Goal: Download file/media

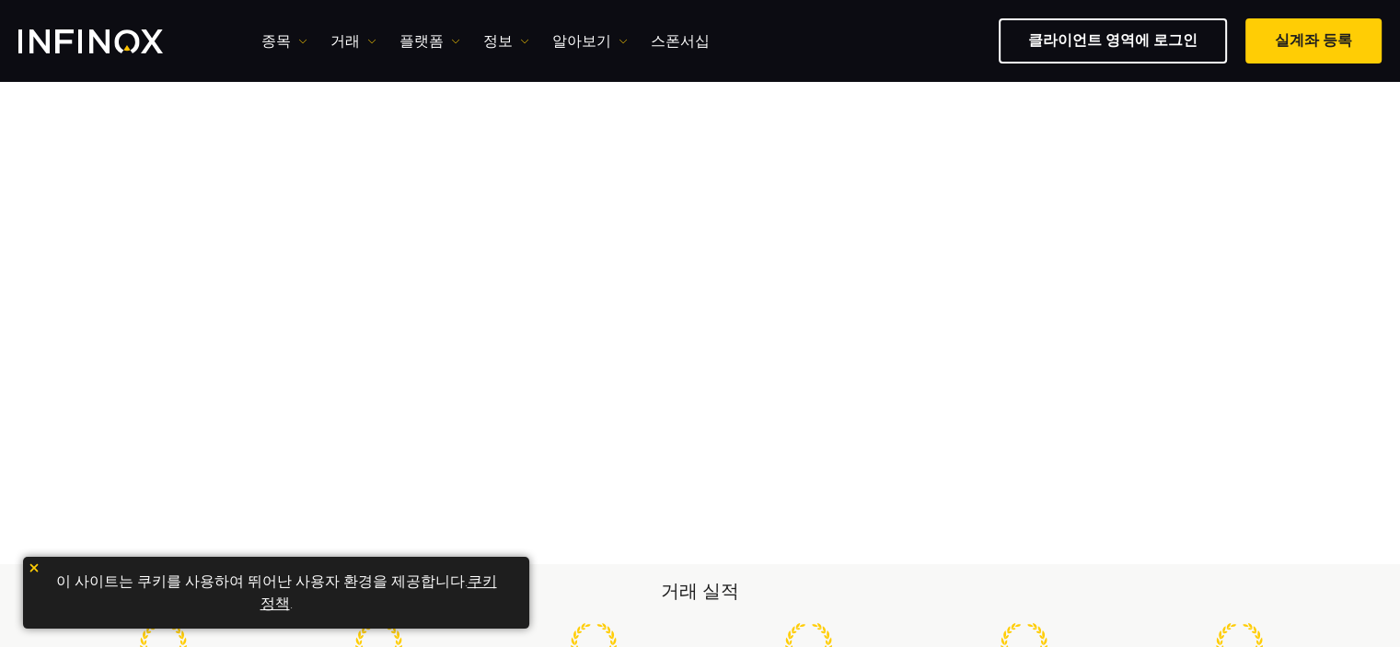
scroll to position [213, 0]
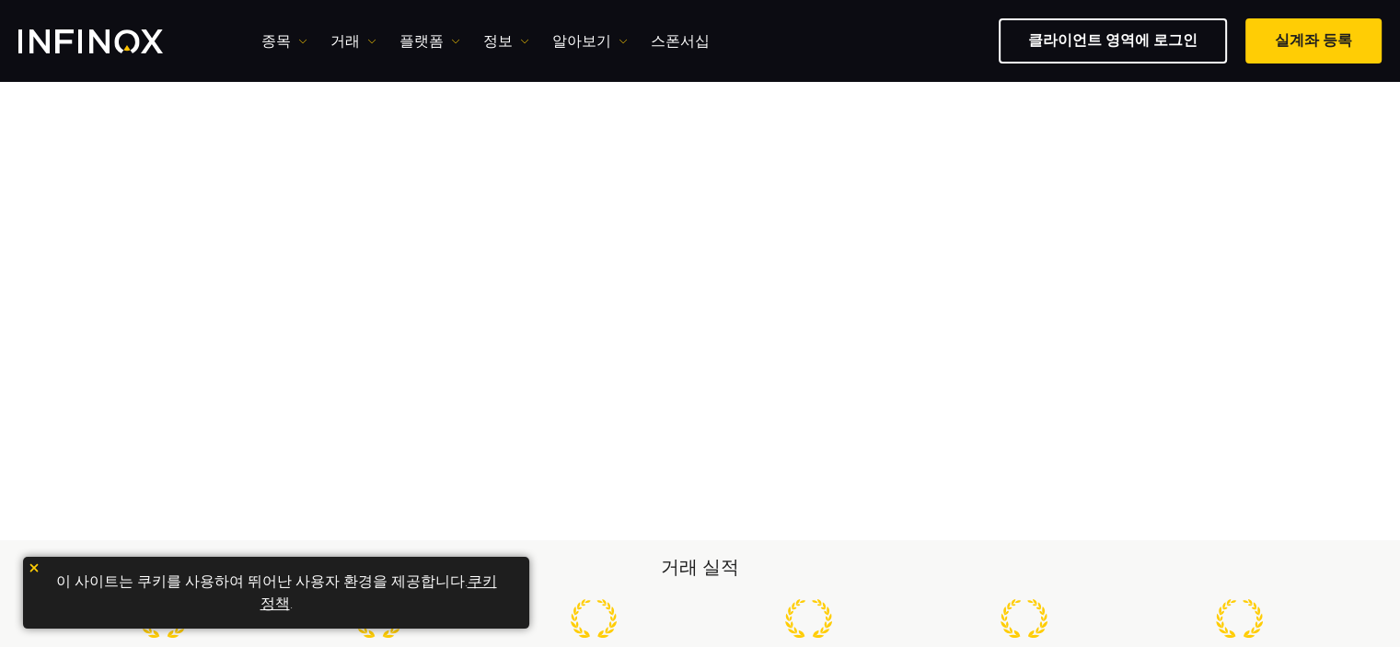
click at [36, 572] on img at bounding box center [34, 567] width 13 height 13
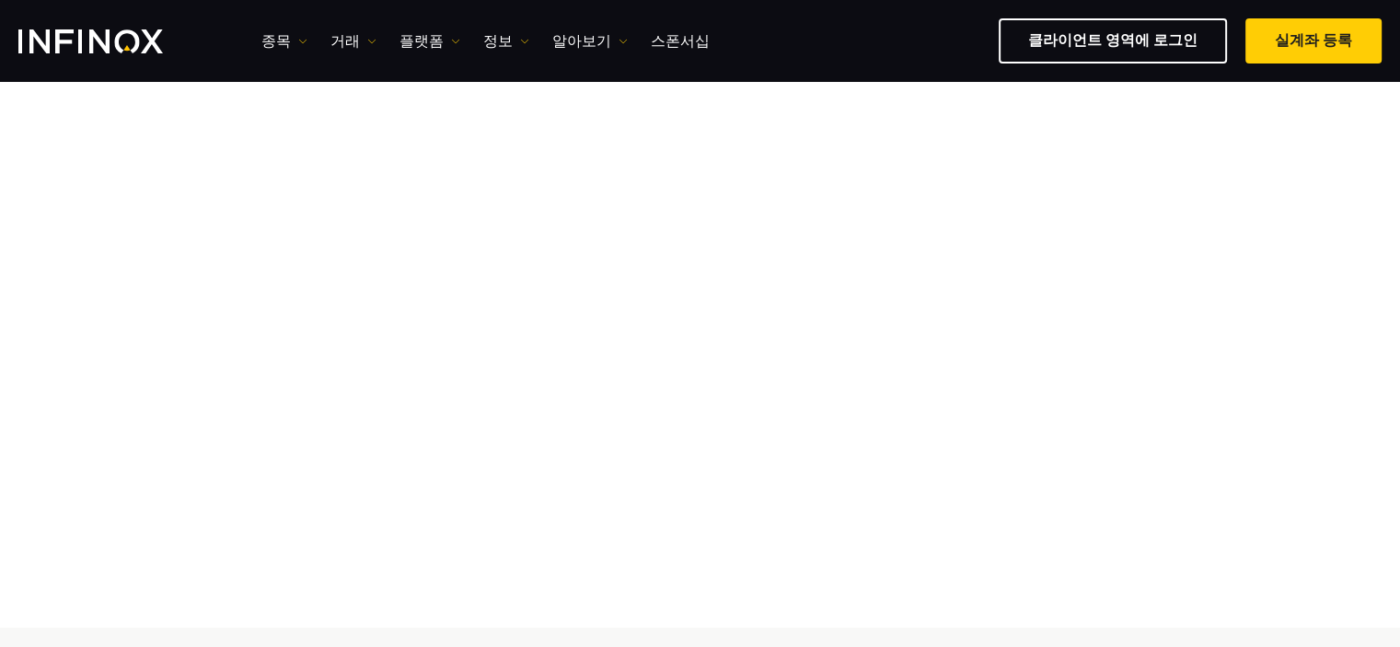
scroll to position [121, 0]
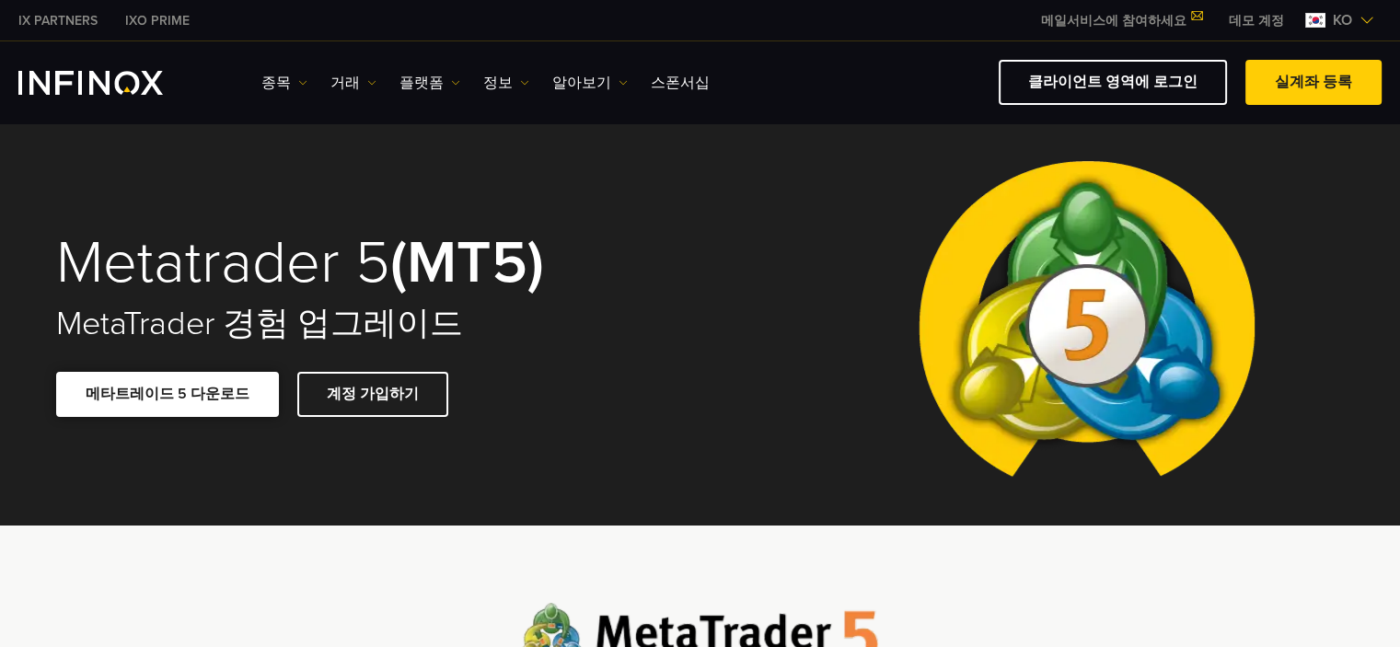
click at [166, 398] on link "메타트레이드 5 다운로드" at bounding box center [167, 394] width 223 height 45
